Goal: Task Accomplishment & Management: Manage account settings

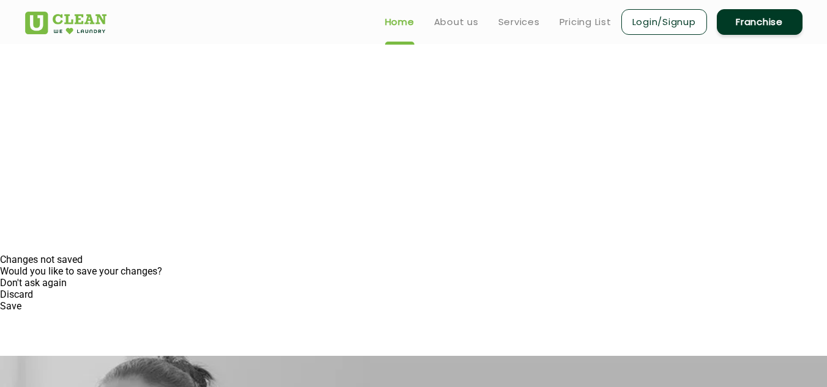
scroll to position [133, 0]
click at [588, 15] on link "Pricing List" at bounding box center [585, 22] width 52 height 15
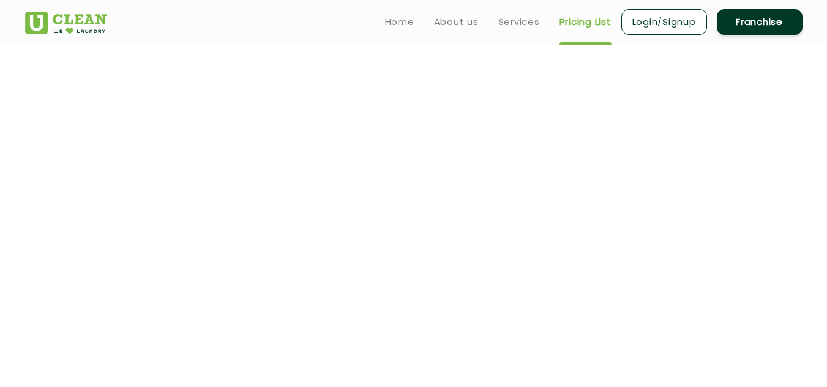
select select "0"
click at [672, 28] on link "Login/Signup" at bounding box center [664, 22] width 86 height 26
type input "8789957412"
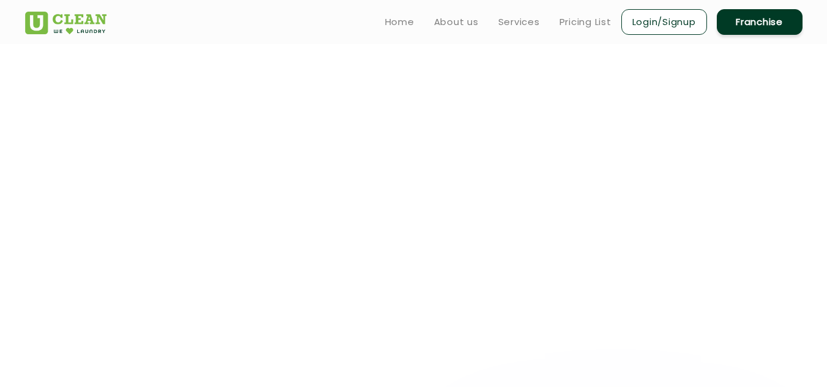
type input "0"
type input "6"
type input "0"
type input "8"
type input "0"
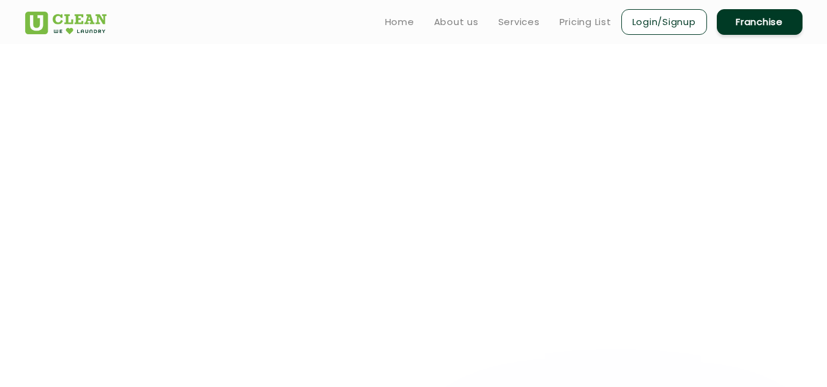
type input "2"
